Goal: Task Accomplishment & Management: Use online tool/utility

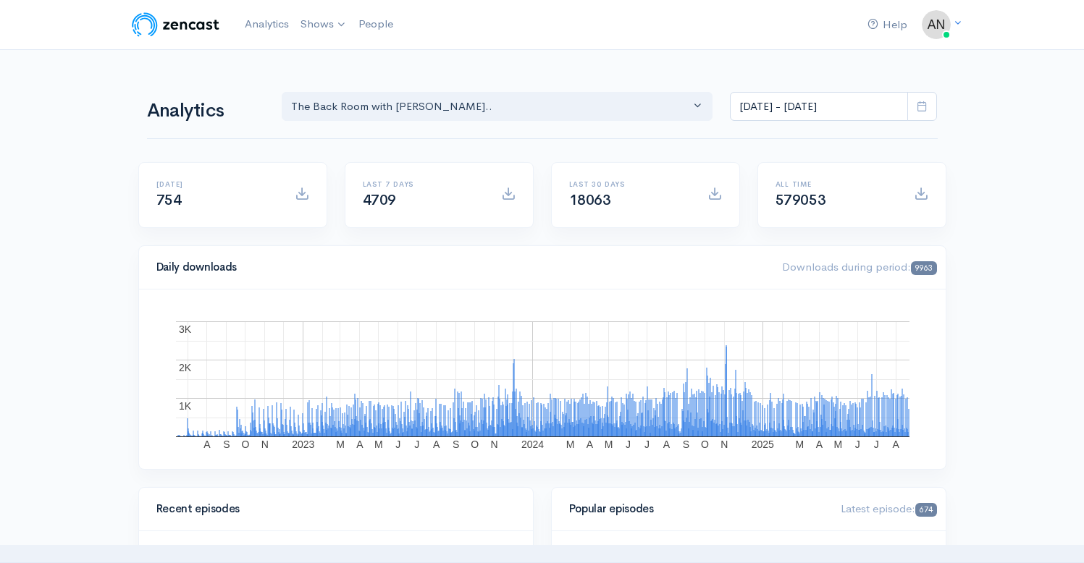
select select "10316"
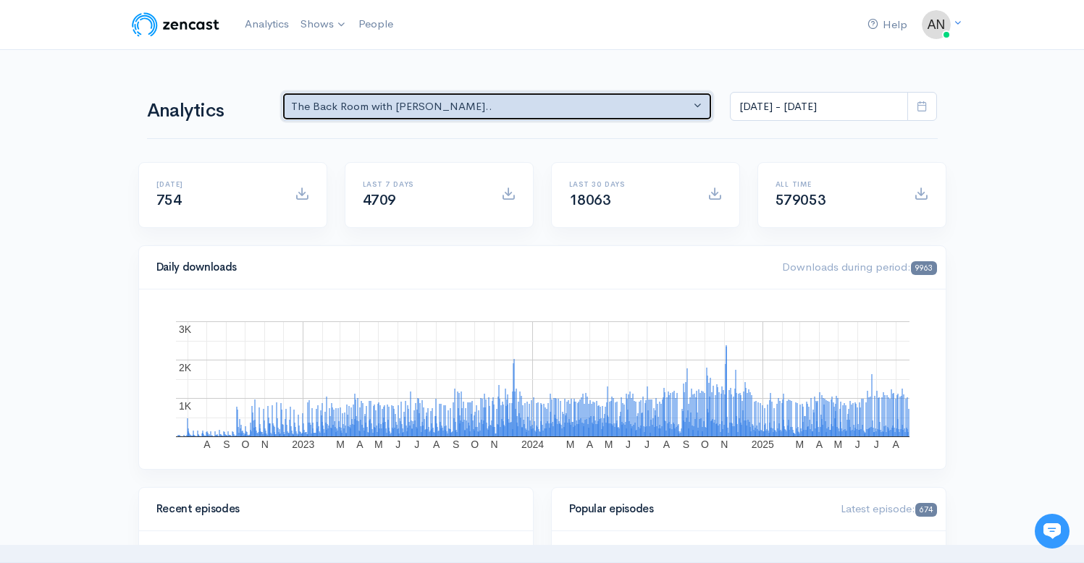
click at [544, 104] on div "The Back Room with [PERSON_NAME].." at bounding box center [491, 106] width 400 height 17
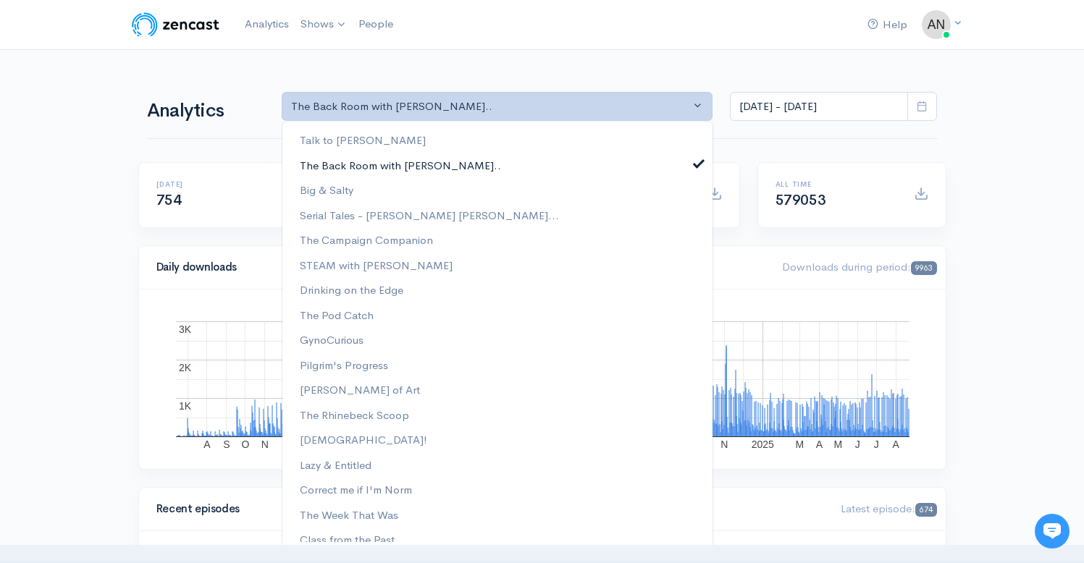
click at [696, 165] on span at bounding box center [699, 161] width 6 height 11
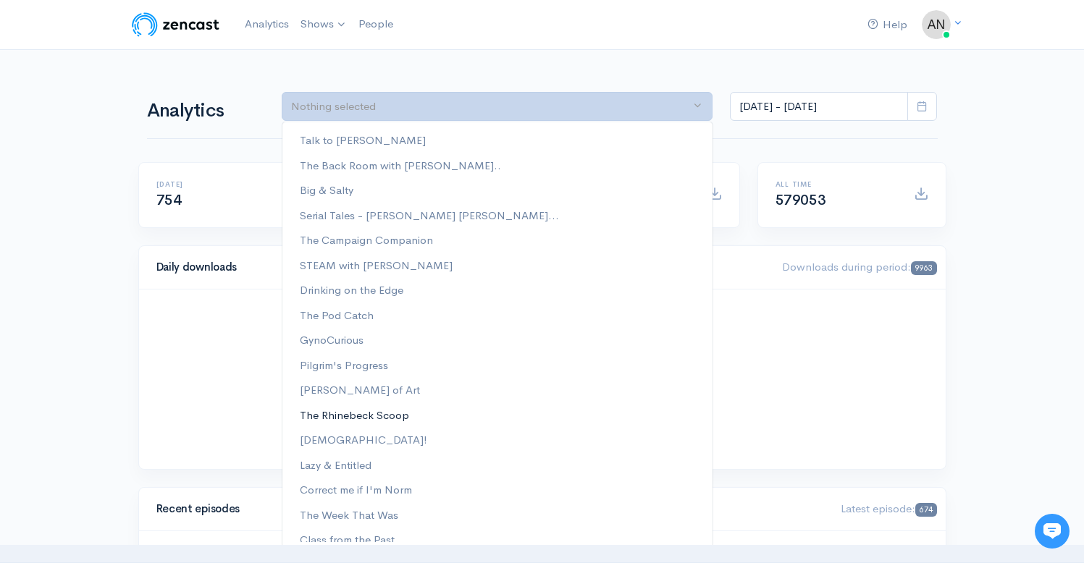
click at [389, 412] on span "The Rhinebeck Scoop" at bounding box center [354, 415] width 109 height 17
select select "13481"
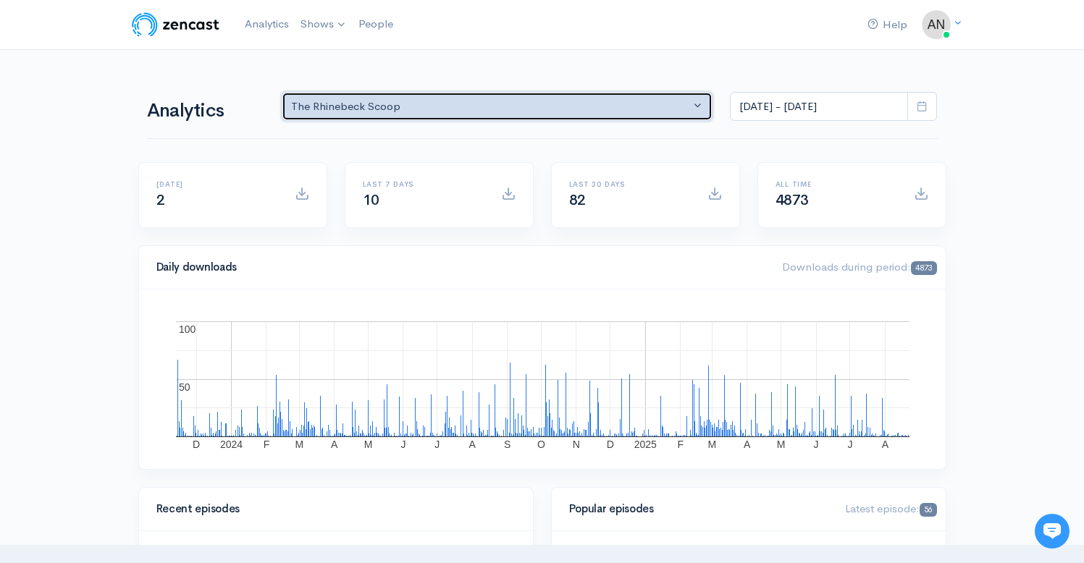
click at [526, 103] on div "The Rhinebeck Scoop" at bounding box center [491, 106] width 400 height 17
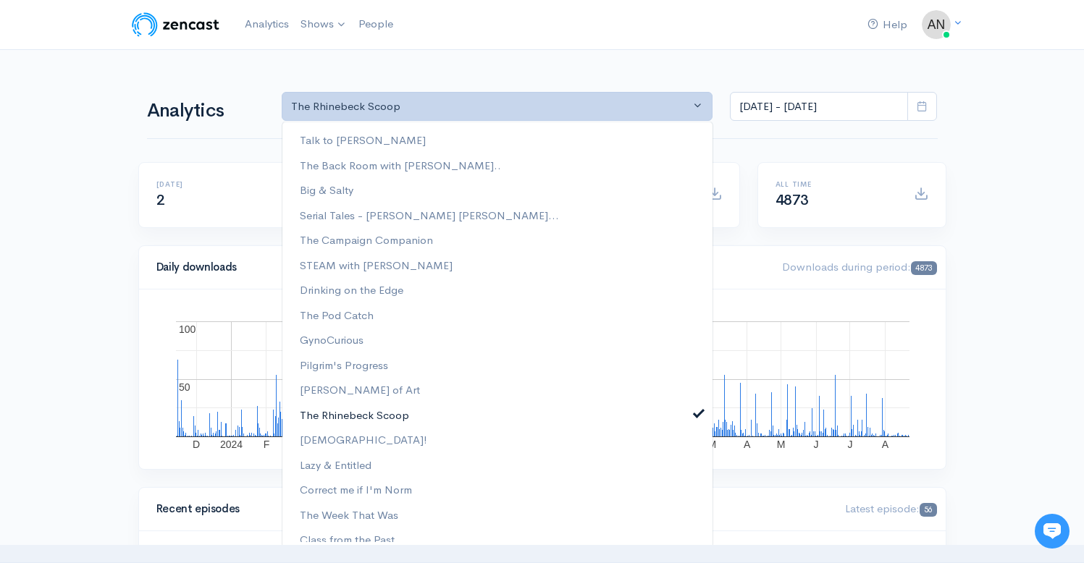
click at [696, 412] on span at bounding box center [699, 411] width 6 height 11
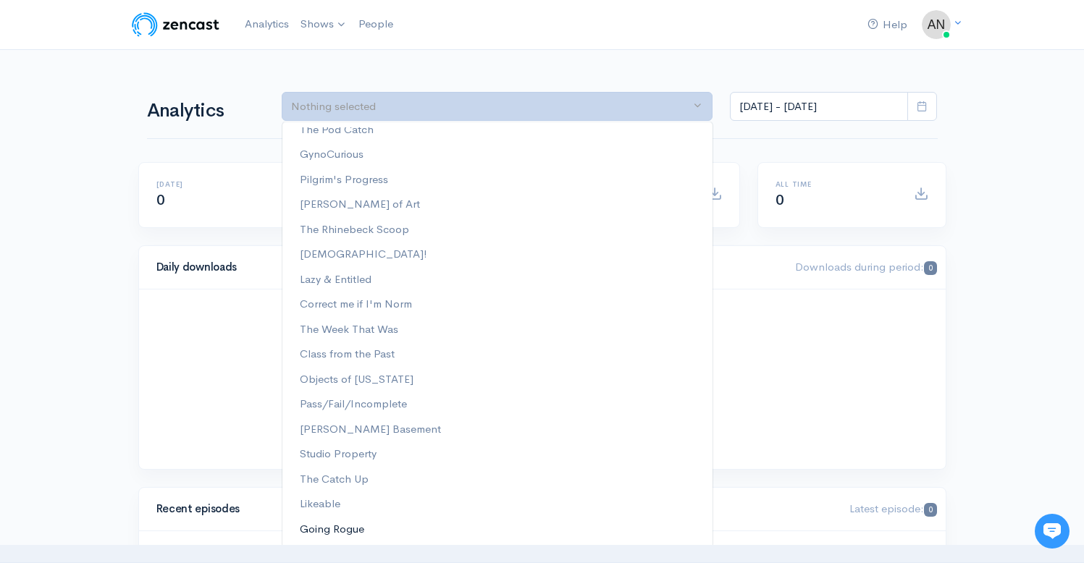
click at [343, 525] on span "Going Rogue" at bounding box center [332, 529] width 64 height 17
select select "15466"
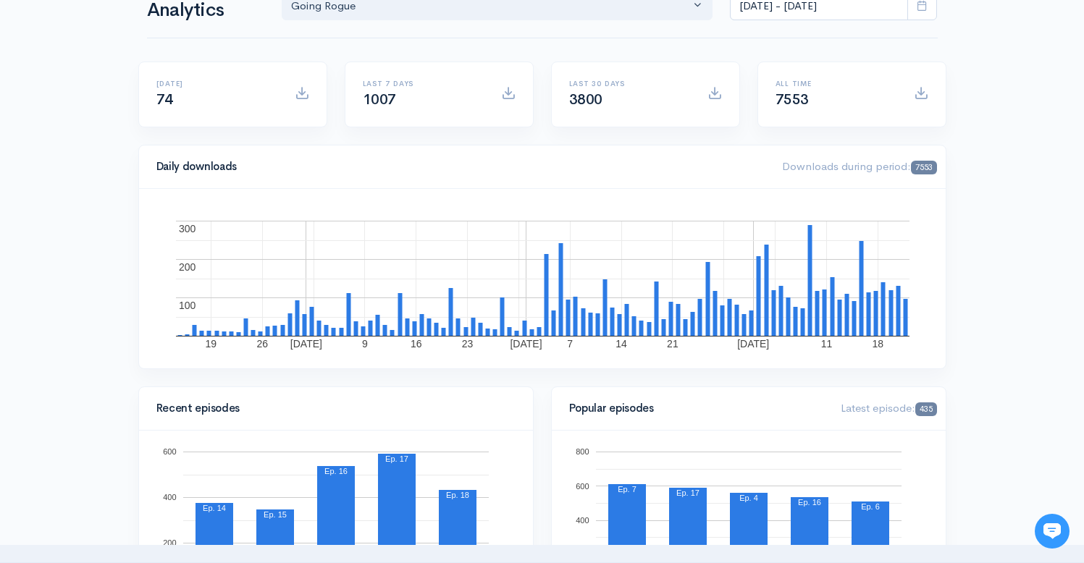
scroll to position [0, 0]
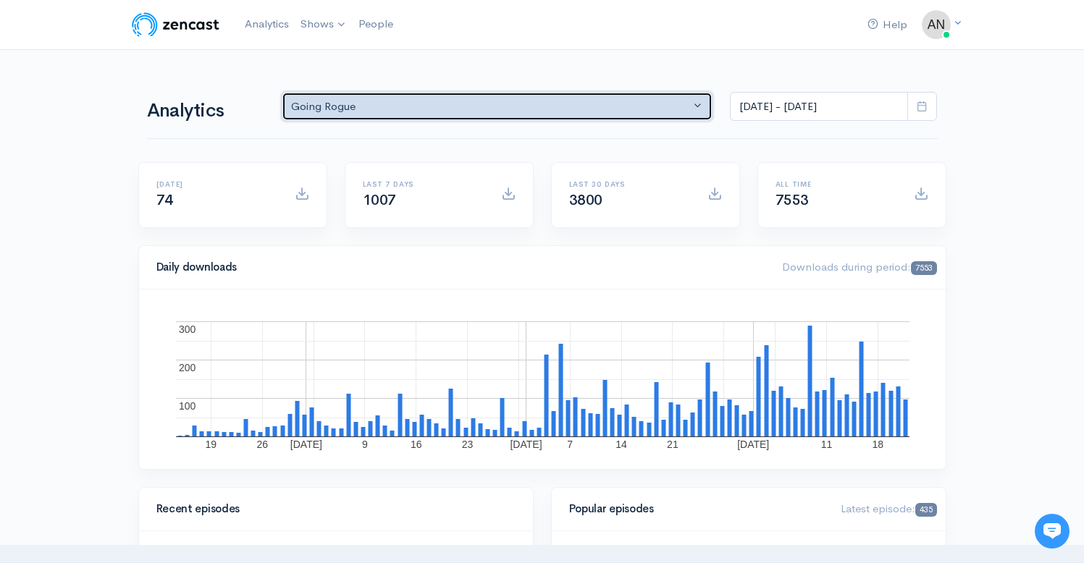
click at [494, 100] on div "Going Rogue" at bounding box center [491, 106] width 400 height 17
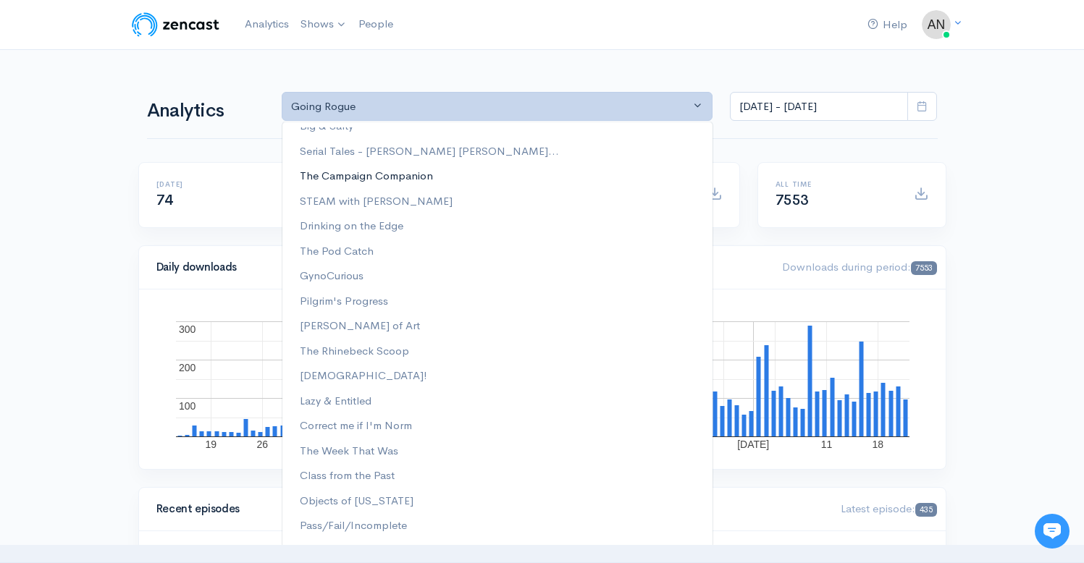
scroll to position [185, 0]
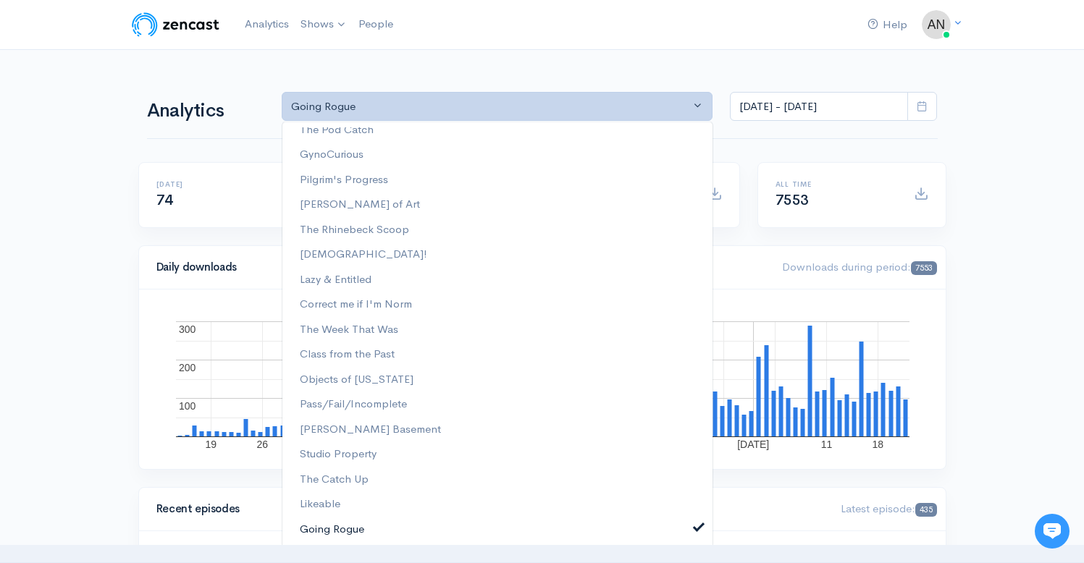
click at [696, 524] on span at bounding box center [699, 525] width 6 height 11
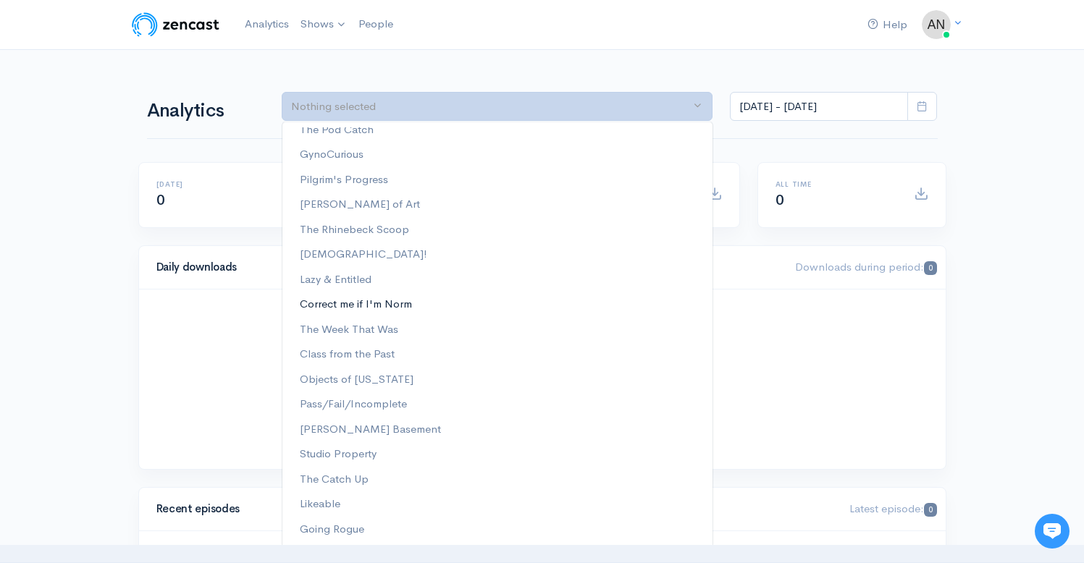
click at [356, 305] on span "Correct me if I'm Norm" at bounding box center [356, 304] width 112 height 17
select select "13974"
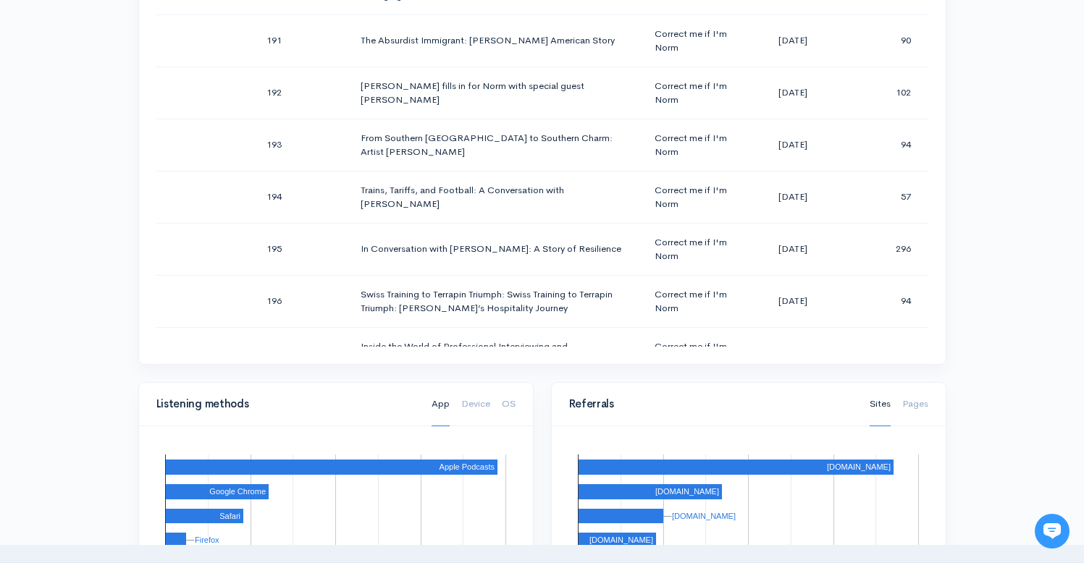
scroll to position [0, 0]
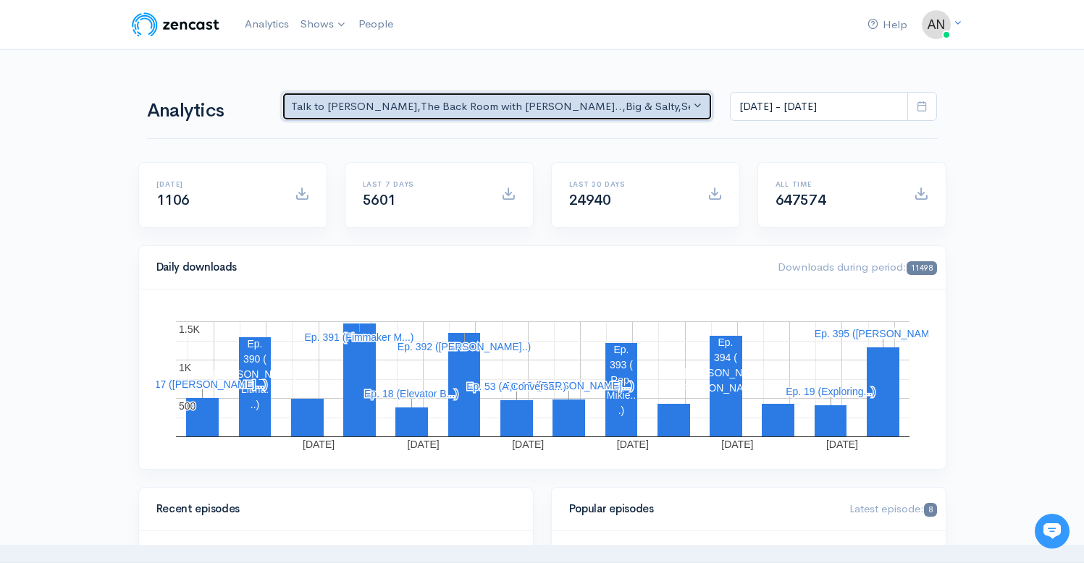
click at [534, 106] on div "Talk to [PERSON_NAME] , The Back Room with [PERSON_NAME].. , Big & Salty , Seri…" at bounding box center [491, 106] width 400 height 17
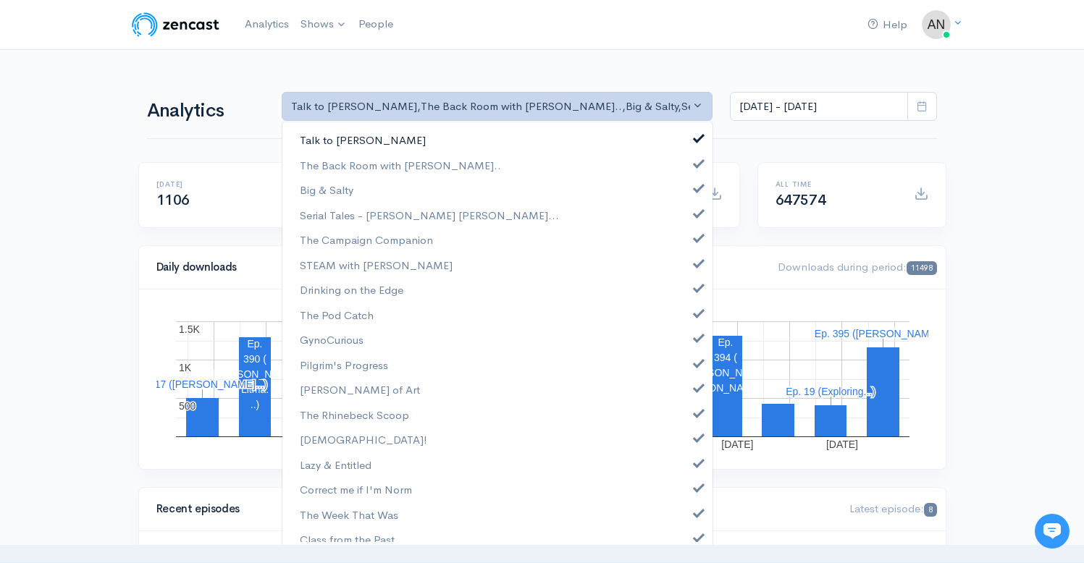
click at [689, 143] on link "Talk to [PERSON_NAME]" at bounding box center [497, 139] width 430 height 25
select select "10316"
click at [691, 190] on link "Big & Salty" at bounding box center [497, 189] width 430 height 25
click at [696, 215] on span at bounding box center [699, 211] width 6 height 11
click at [696, 242] on span at bounding box center [699, 236] width 6 height 11
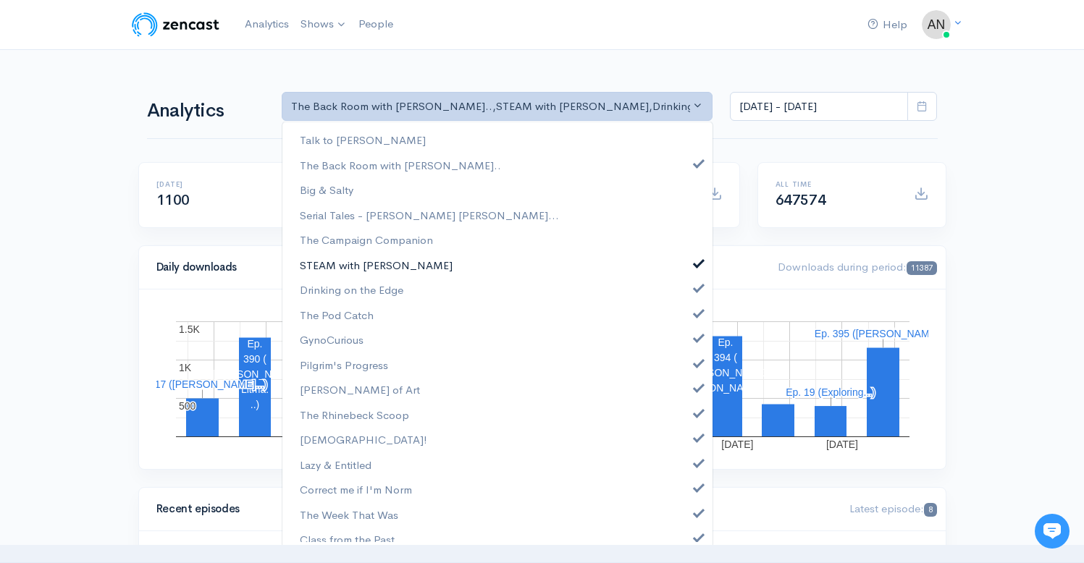
click at [696, 261] on span at bounding box center [699, 261] width 6 height 11
click at [689, 292] on link "Drinking on the Edge" at bounding box center [497, 289] width 430 height 25
click at [689, 320] on link "The Pod Catch" at bounding box center [497, 315] width 430 height 25
click at [689, 342] on link "GynoCurious" at bounding box center [497, 339] width 430 height 25
click at [696, 361] on span at bounding box center [699, 361] width 6 height 11
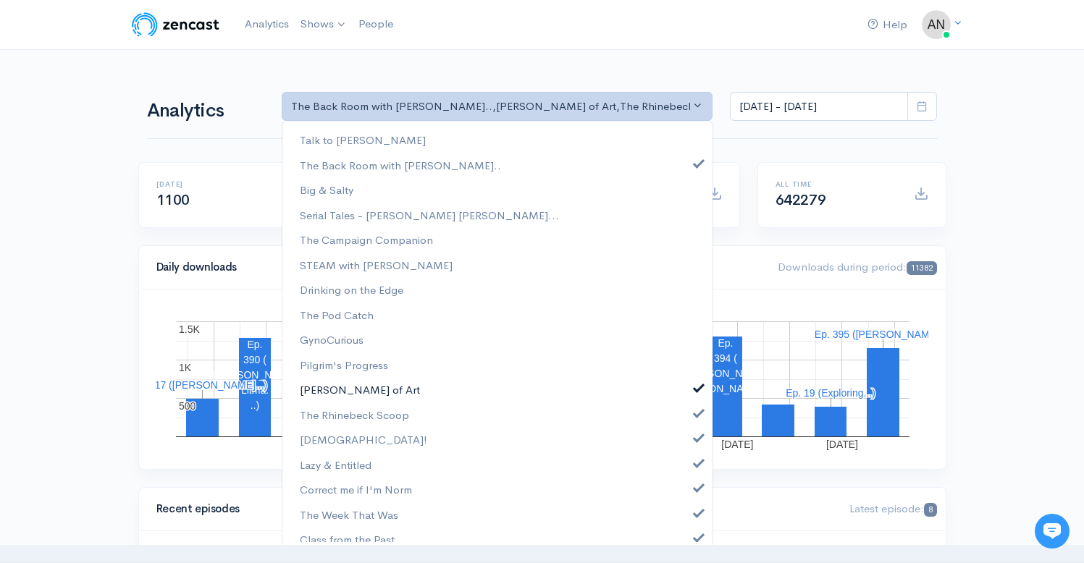
click at [696, 386] on span at bounding box center [699, 386] width 6 height 11
click at [696, 412] on span at bounding box center [699, 411] width 6 height 11
click at [686, 445] on link "[DEMOGRAPHIC_DATA]!" at bounding box center [497, 439] width 430 height 25
click at [696, 458] on span at bounding box center [699, 461] width 6 height 11
click at [696, 486] on span at bounding box center [699, 486] width 6 height 11
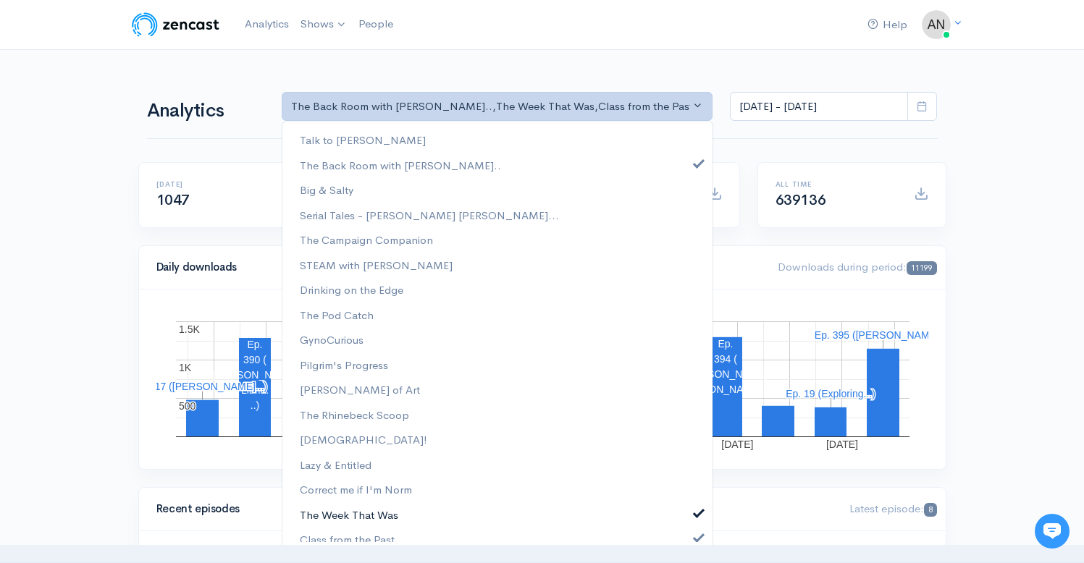
click at [696, 507] on span at bounding box center [699, 511] width 6 height 11
click at [696, 536] on span at bounding box center [699, 536] width 6 height 11
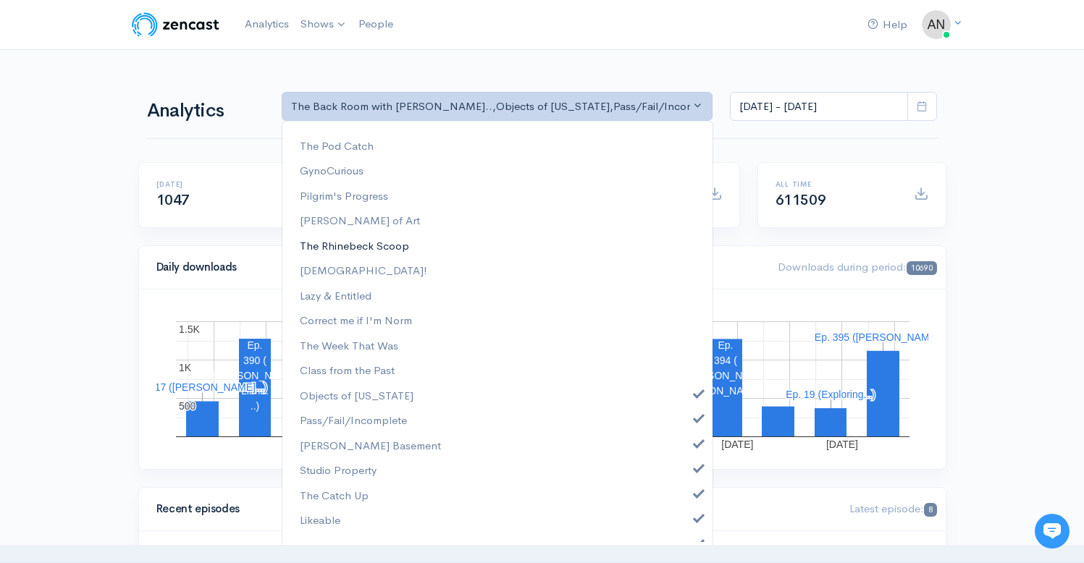
scroll to position [185, 0]
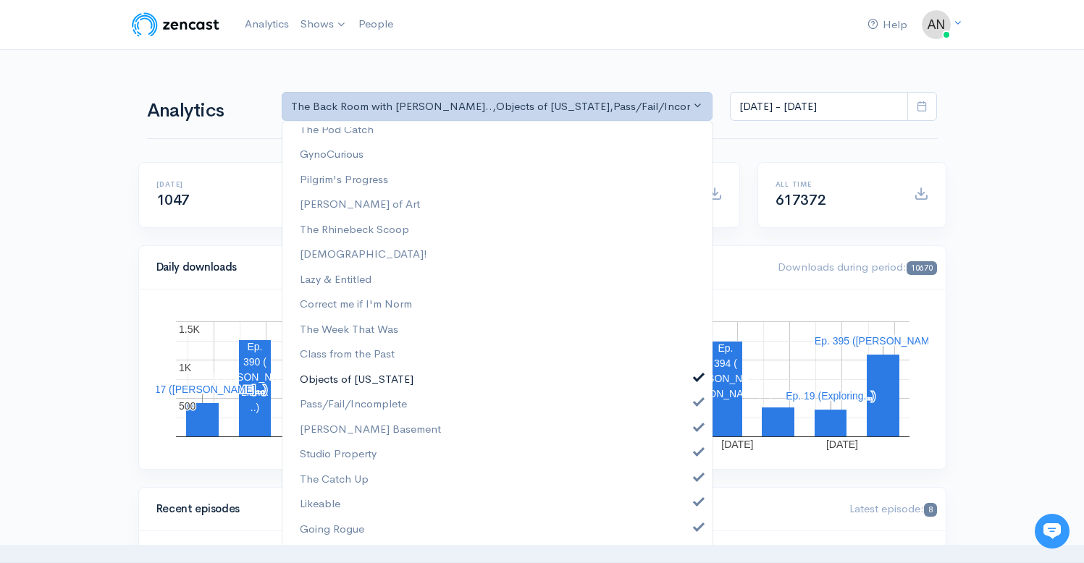
click at [696, 376] on span at bounding box center [699, 376] width 6 height 11
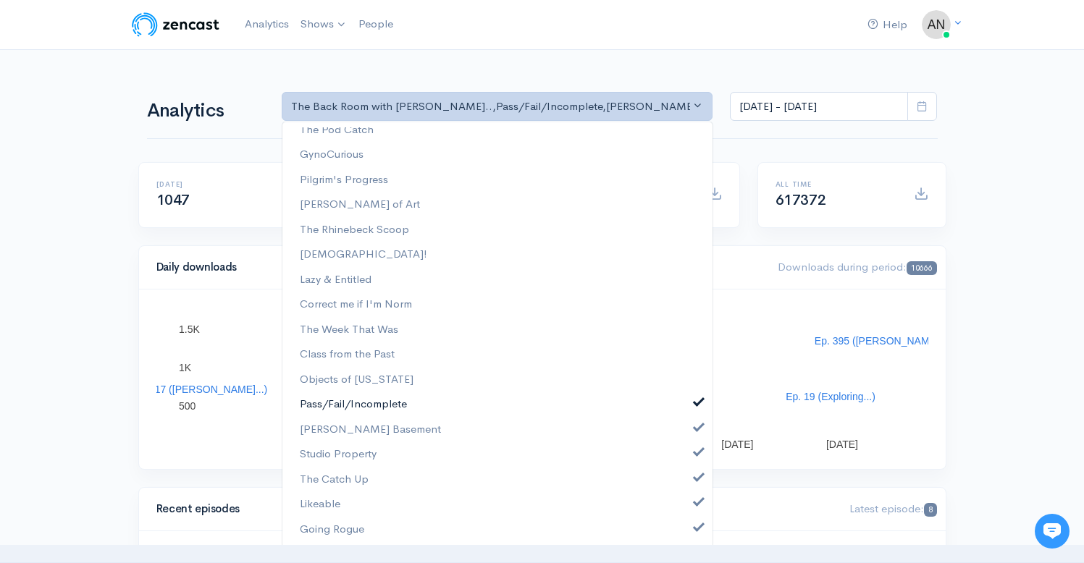
click at [686, 410] on link "Pass/Fail/Incomplete" at bounding box center [497, 404] width 430 height 25
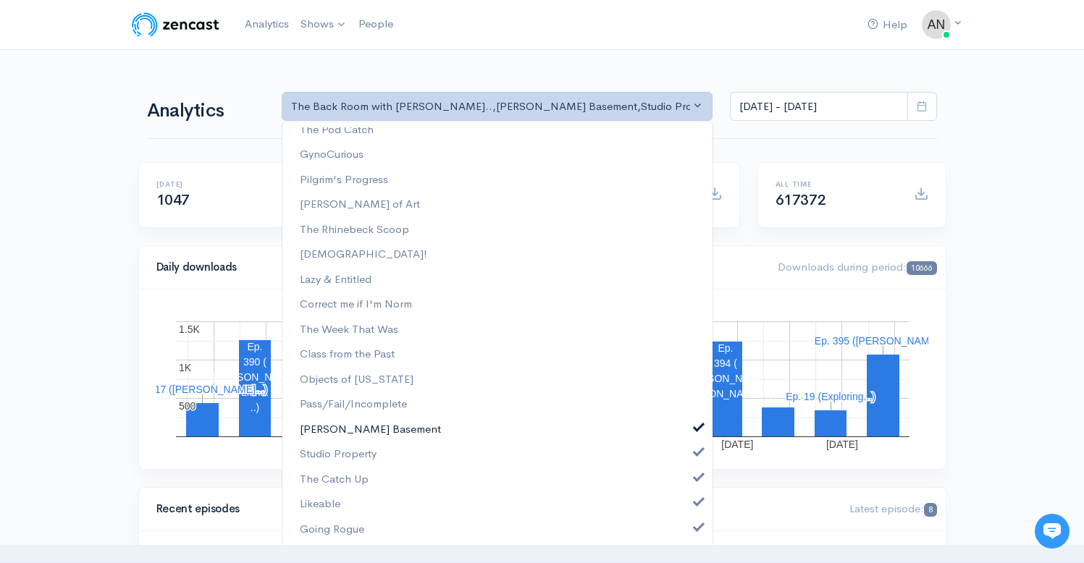
click at [689, 433] on link "[PERSON_NAME] Basement" at bounding box center [497, 429] width 430 height 25
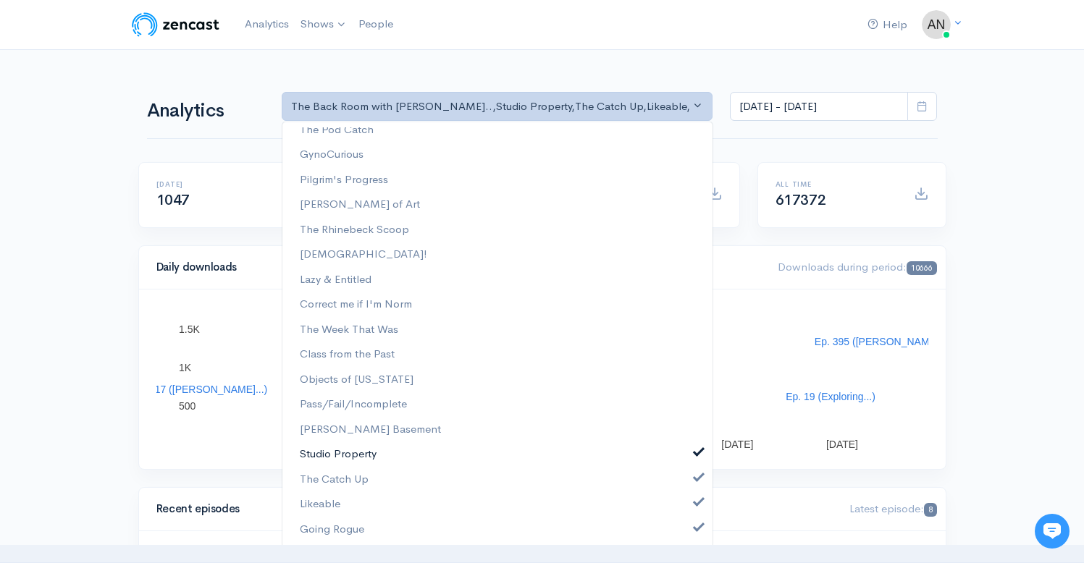
click at [696, 450] on span at bounding box center [699, 450] width 6 height 11
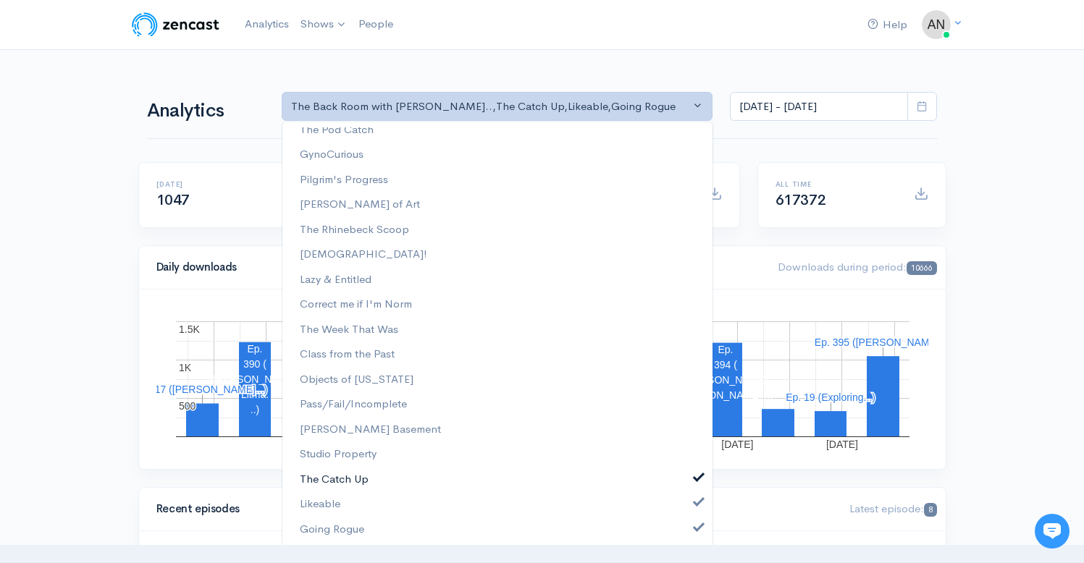
click at [689, 488] on link "The Catch Up" at bounding box center [497, 479] width 430 height 25
click at [689, 512] on link "Likeable" at bounding box center [497, 504] width 430 height 25
click at [689, 534] on link "Going Rogue" at bounding box center [497, 529] width 430 height 25
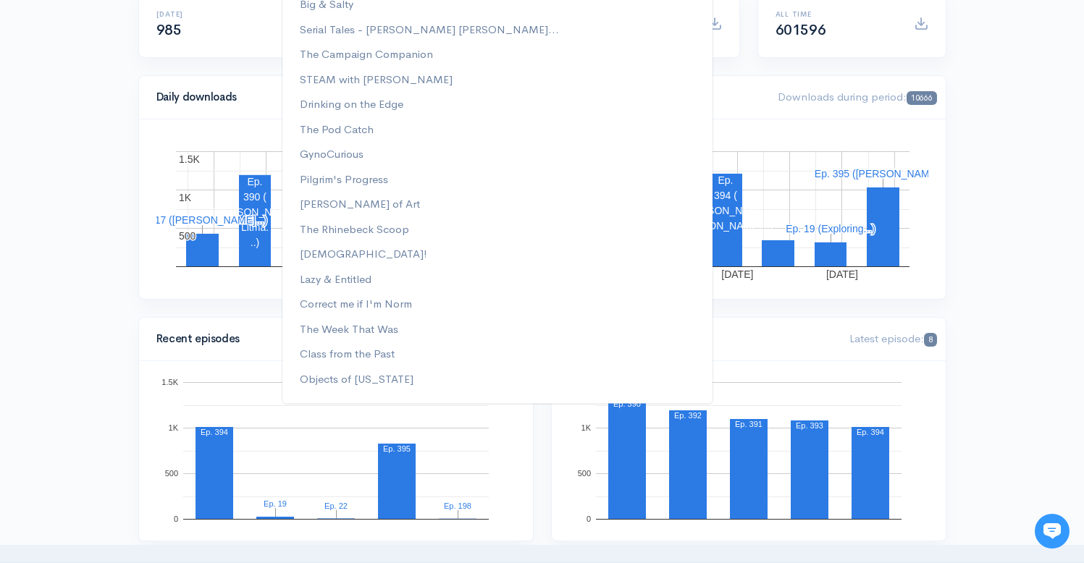
scroll to position [268, 0]
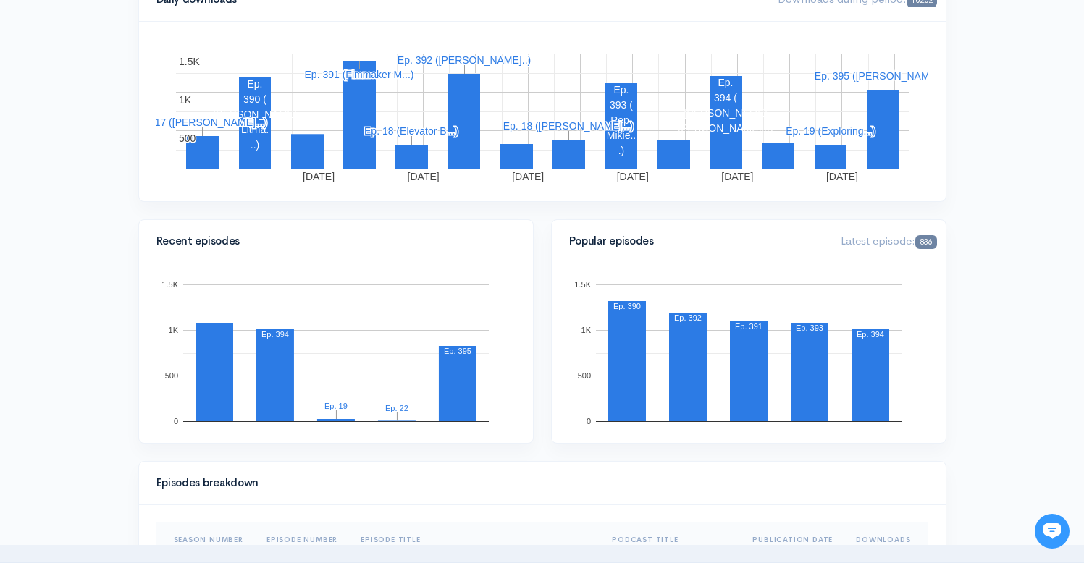
scroll to position [0, 0]
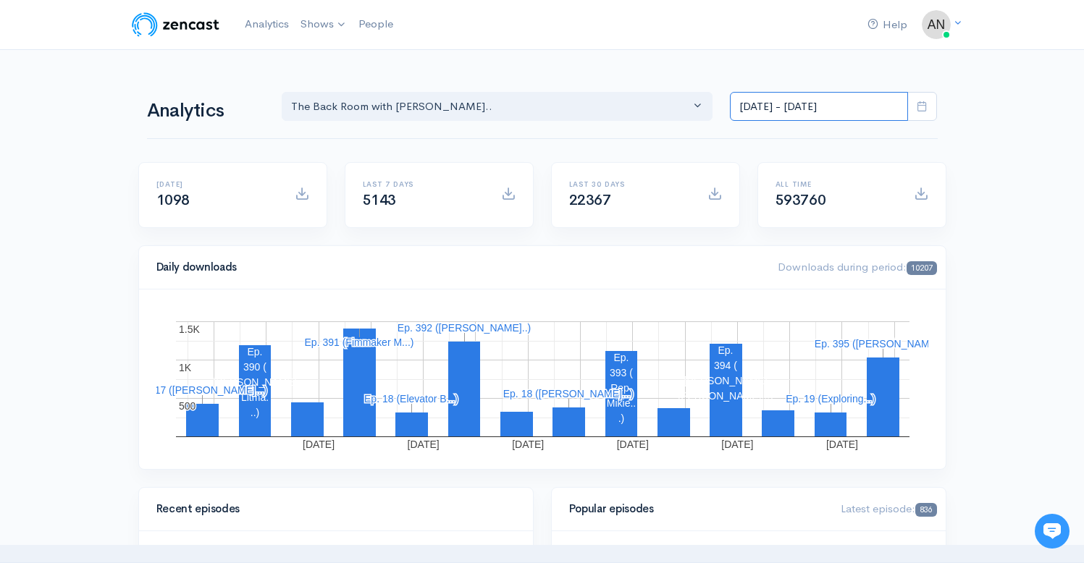
click at [784, 114] on input "[DATE] - [DATE]" at bounding box center [819, 107] width 178 height 30
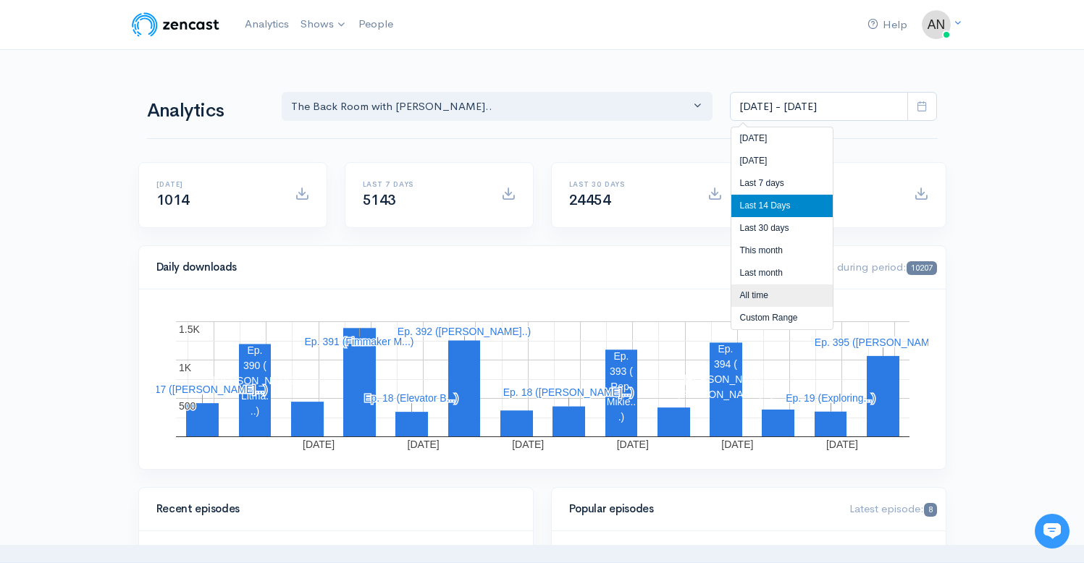
click at [761, 296] on li "All time" at bounding box center [781, 295] width 101 height 22
type input "[DATE] - [DATE]"
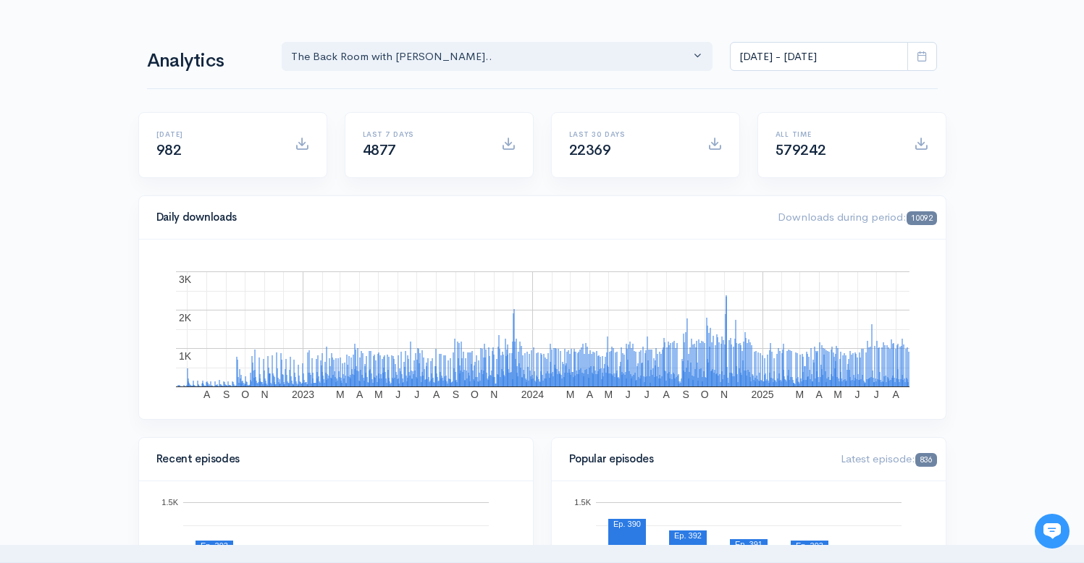
scroll to position [69, 0]
